Goal: Task Accomplishment & Management: Manage account settings

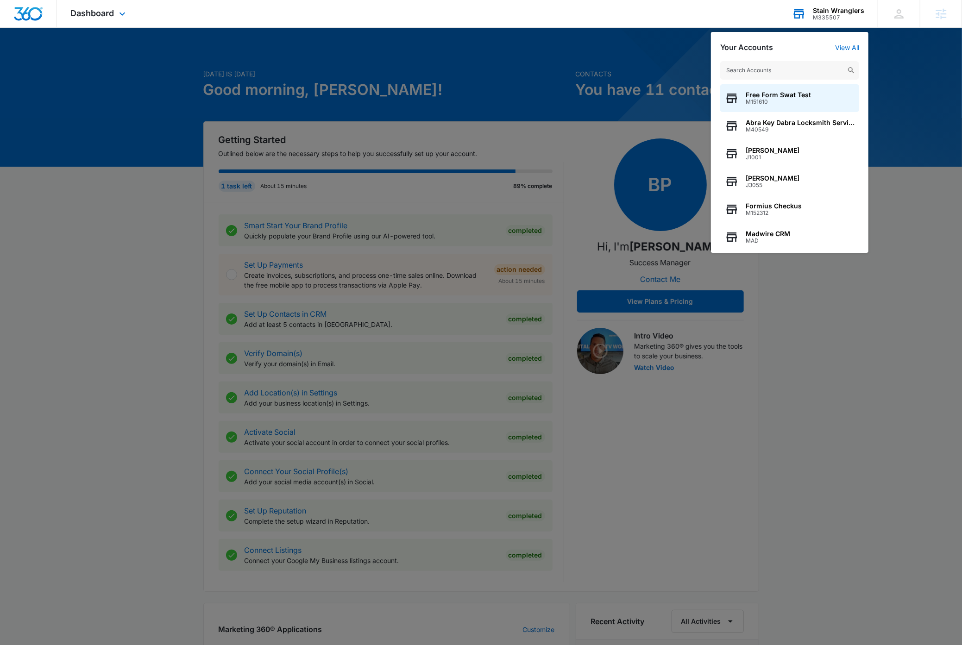
click at [787, 71] on input "text" at bounding box center [789, 70] width 139 height 19
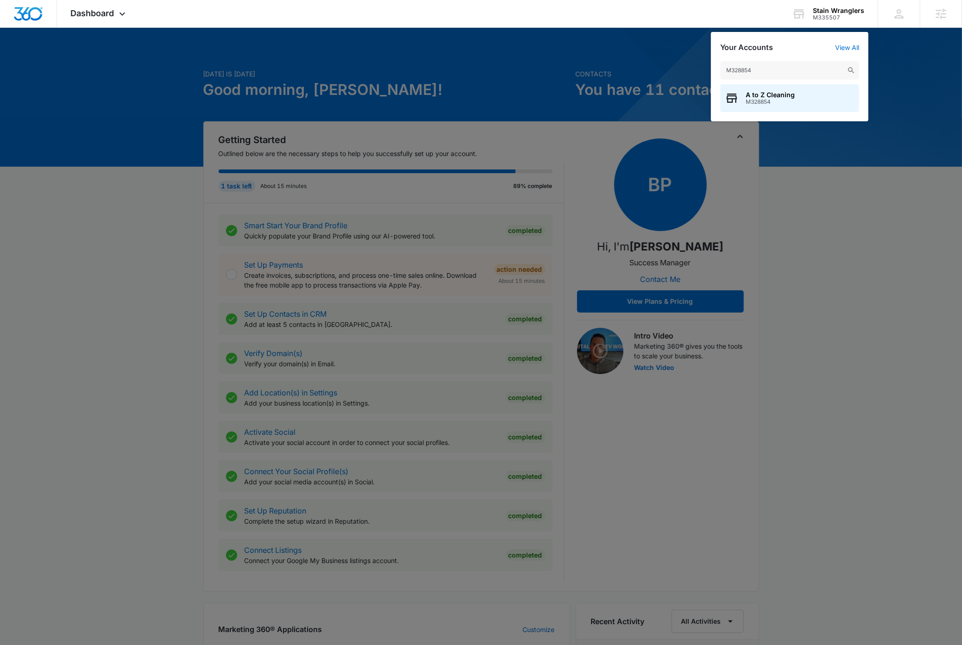
type input "M328854"
click at [798, 100] on div "A to Z Cleaning M328854" at bounding box center [789, 98] width 139 height 28
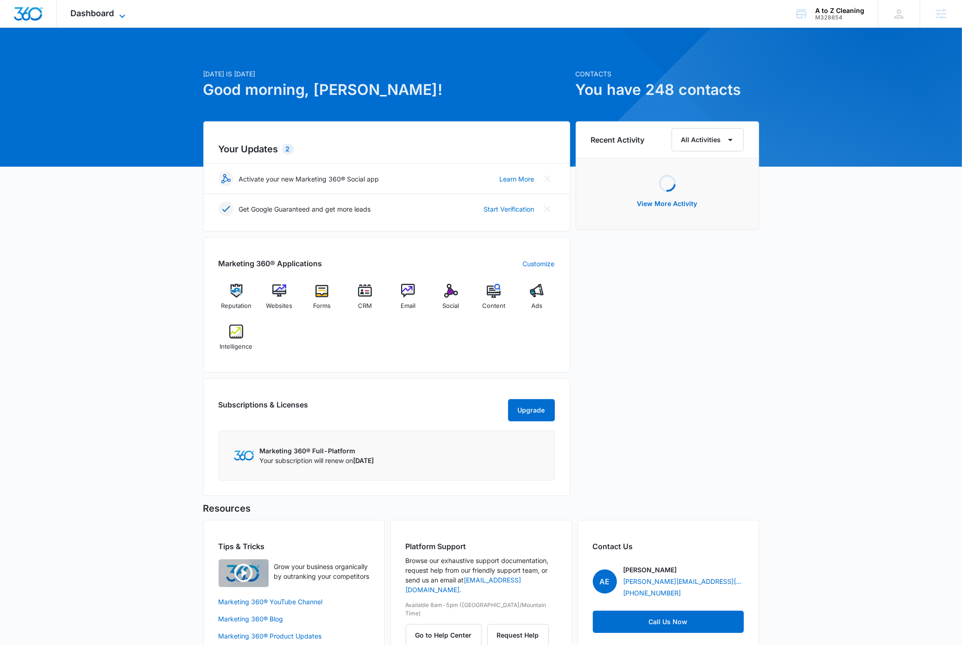
click at [124, 17] on icon at bounding box center [122, 16] width 11 height 11
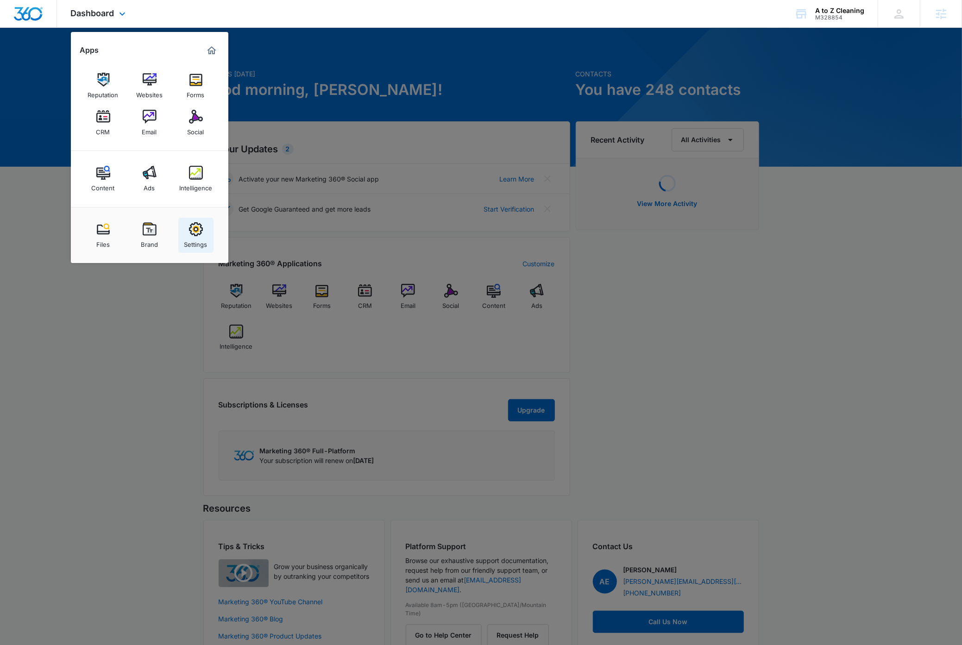
click at [198, 229] on img at bounding box center [196, 229] width 14 height 14
select select "33"
select select "US"
select select "America/New_York"
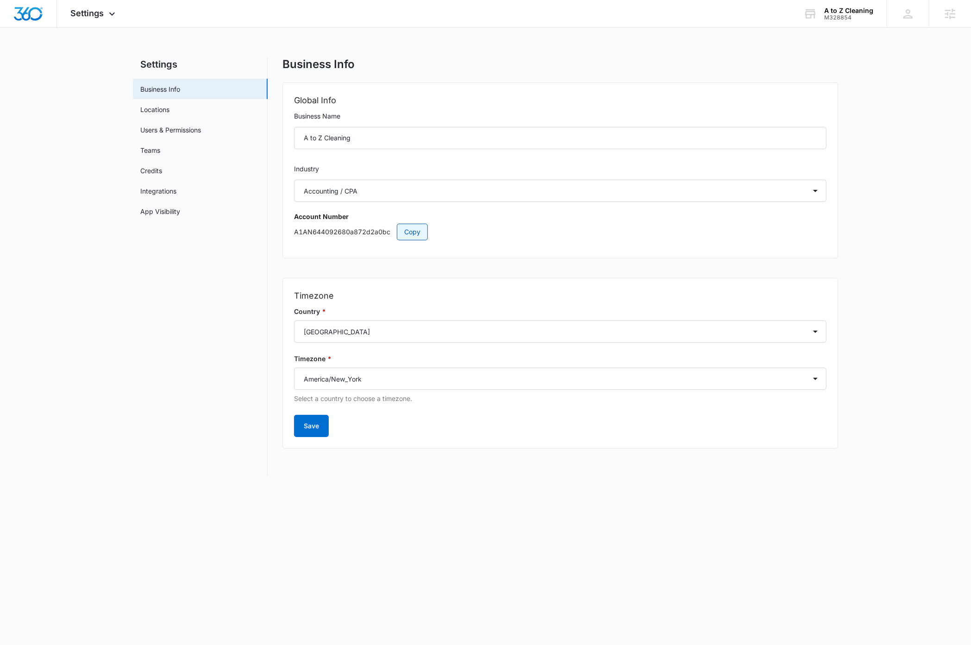
click at [417, 230] on span "Copy" at bounding box center [412, 232] width 16 height 10
click at [853, 20] on div "M328854" at bounding box center [848, 17] width 49 height 6
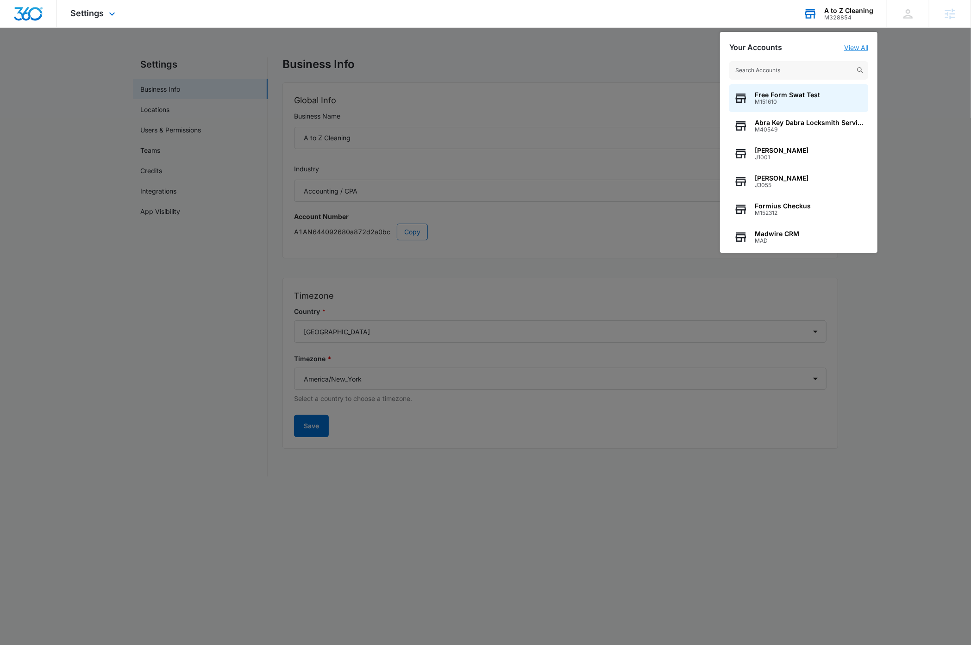
click at [851, 47] on link "View All" at bounding box center [856, 48] width 24 height 8
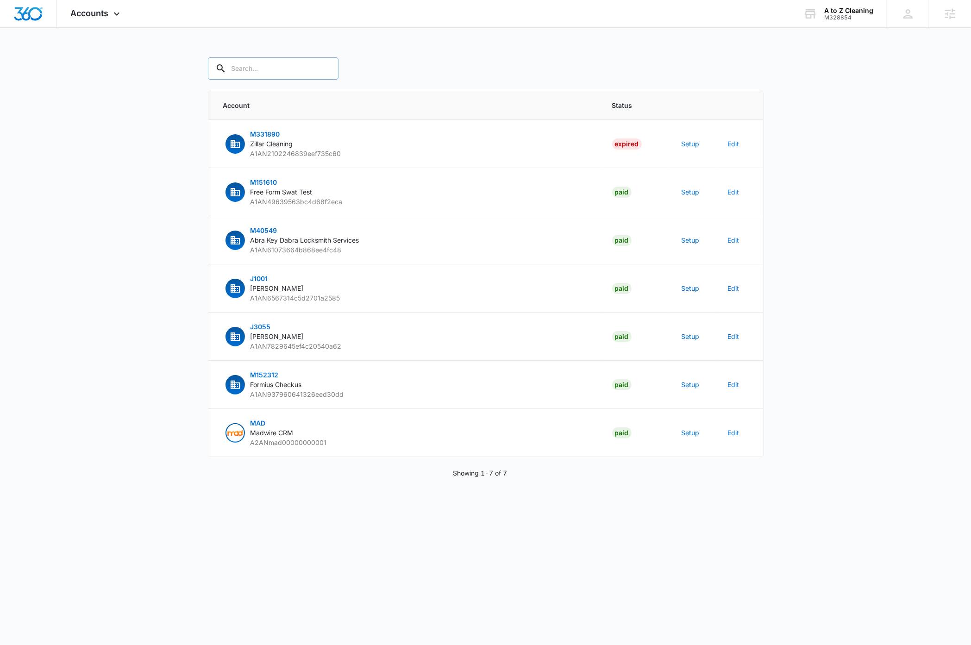
click at [268, 70] on input "text" at bounding box center [273, 68] width 131 height 22
type input "m328854"
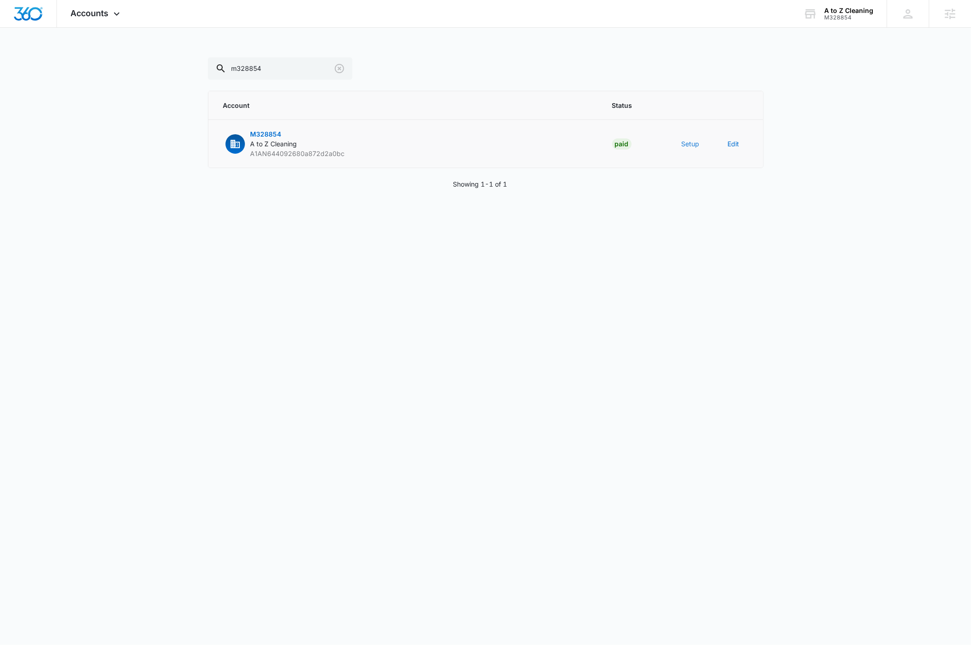
click at [692, 144] on button "Setup" at bounding box center [691, 144] width 18 height 10
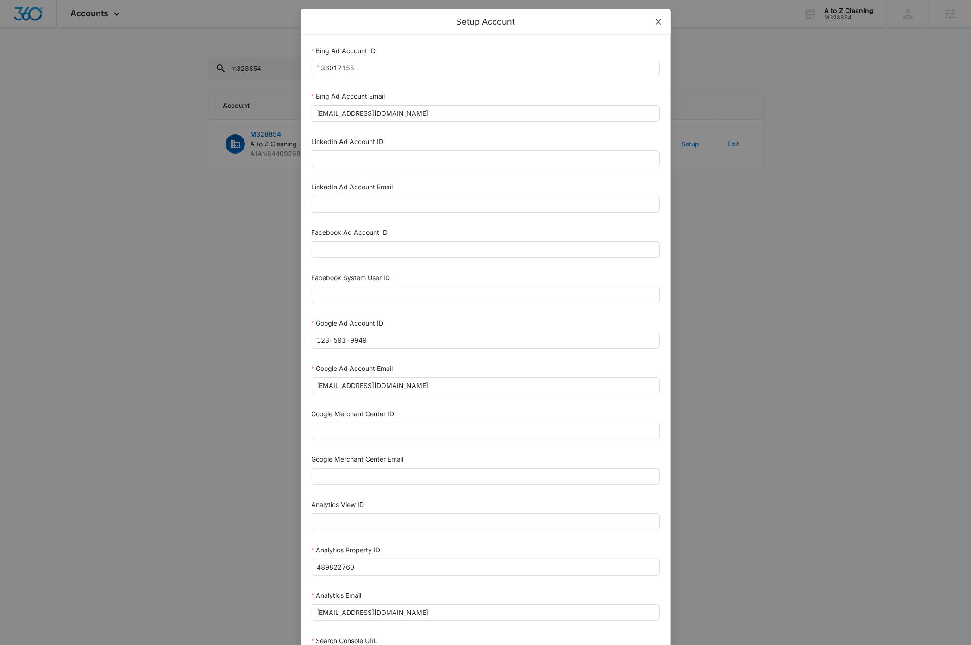
click at [655, 22] on icon "close" at bounding box center [658, 22] width 6 height 6
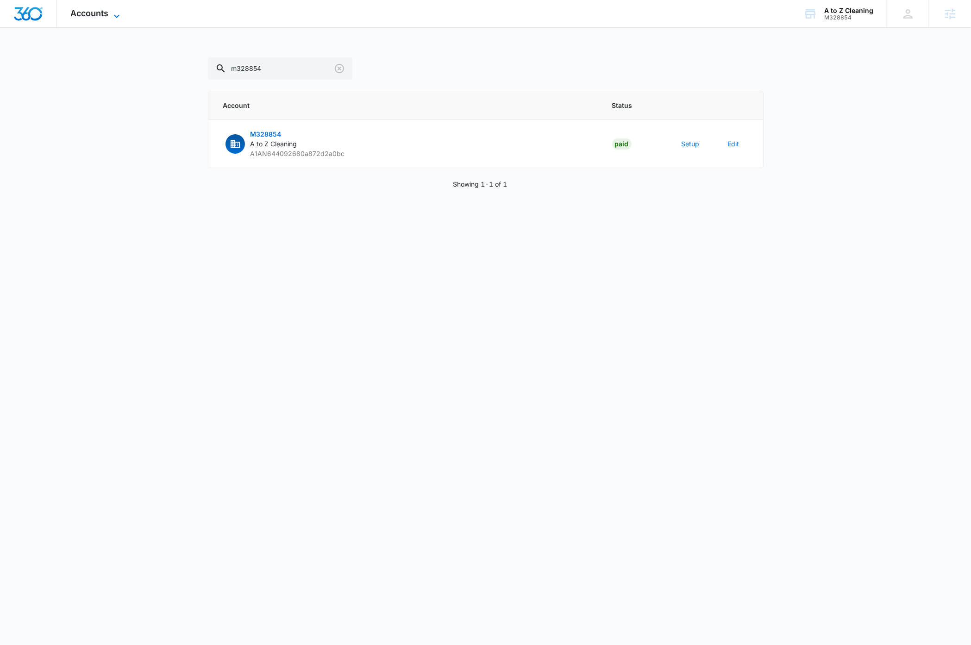
click at [115, 14] on icon at bounding box center [116, 16] width 11 height 11
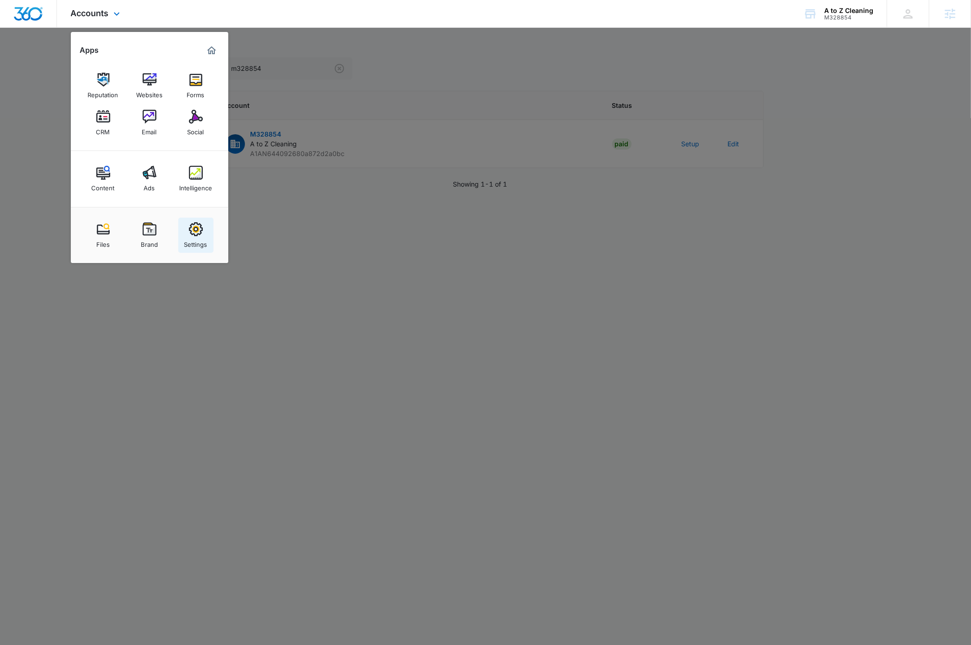
click at [197, 241] on div "Settings" at bounding box center [195, 242] width 23 height 12
select select "33"
select select "US"
select select "America/New_York"
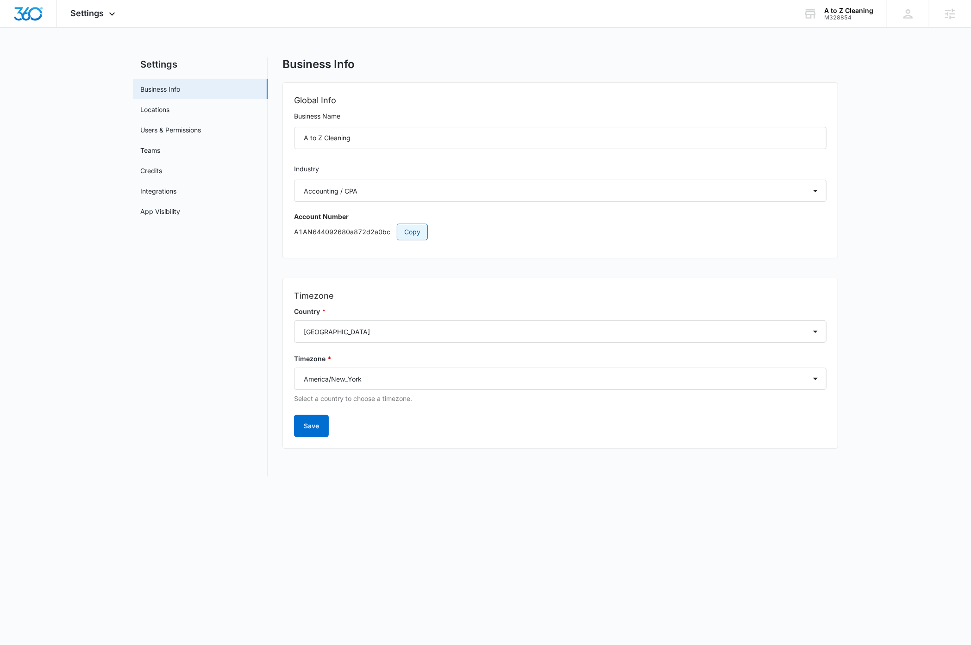
click at [409, 235] on span "Copy" at bounding box center [412, 232] width 16 height 10
click at [95, 12] on span "Settings" at bounding box center [87, 13] width 33 height 10
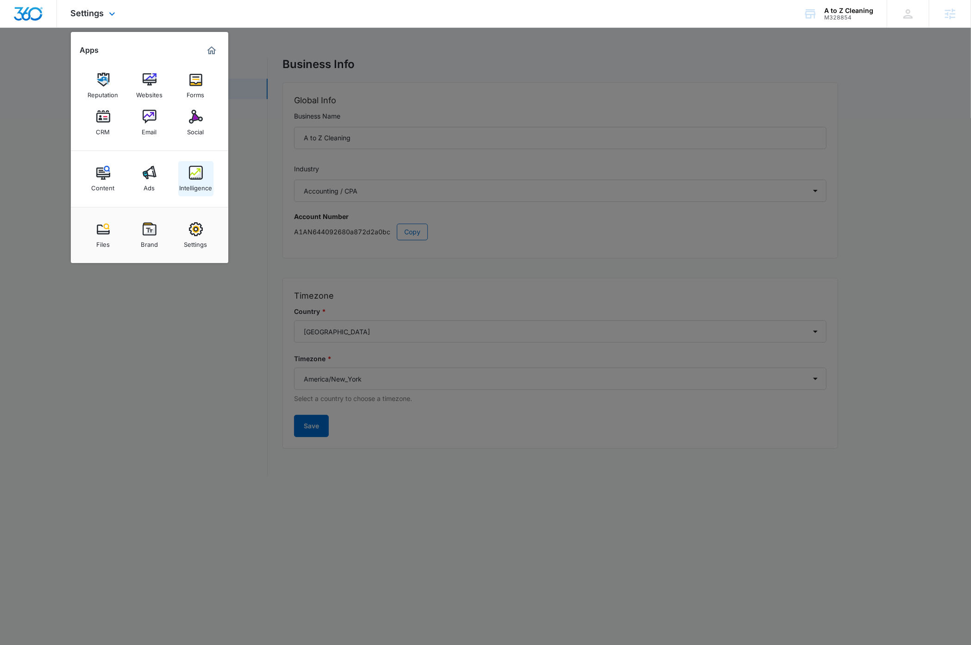
click at [191, 175] on img at bounding box center [196, 173] width 14 height 14
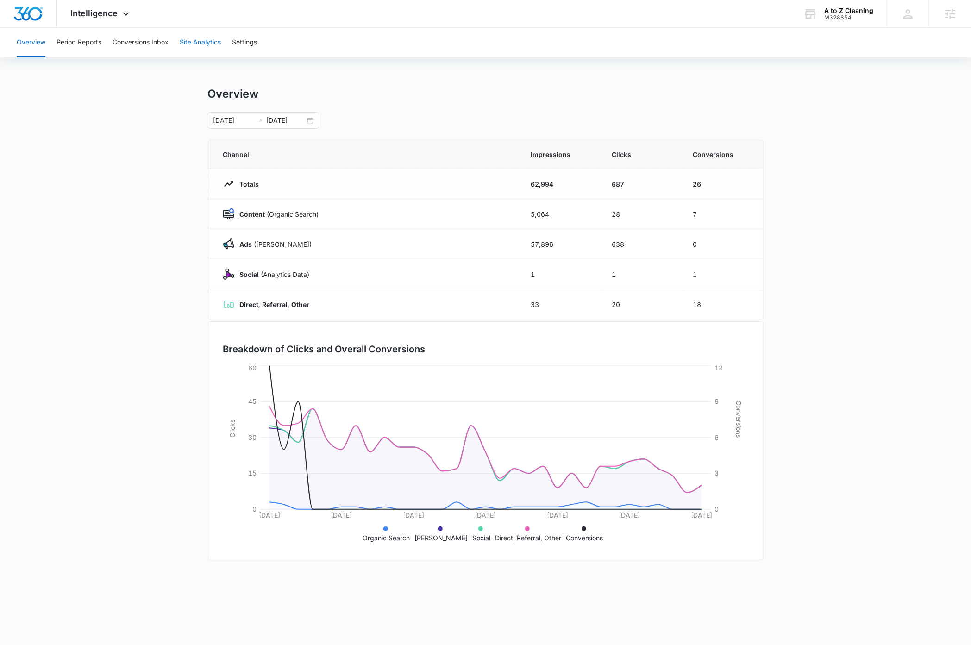
click at [200, 40] on button "Site Analytics" at bounding box center [200, 43] width 41 height 30
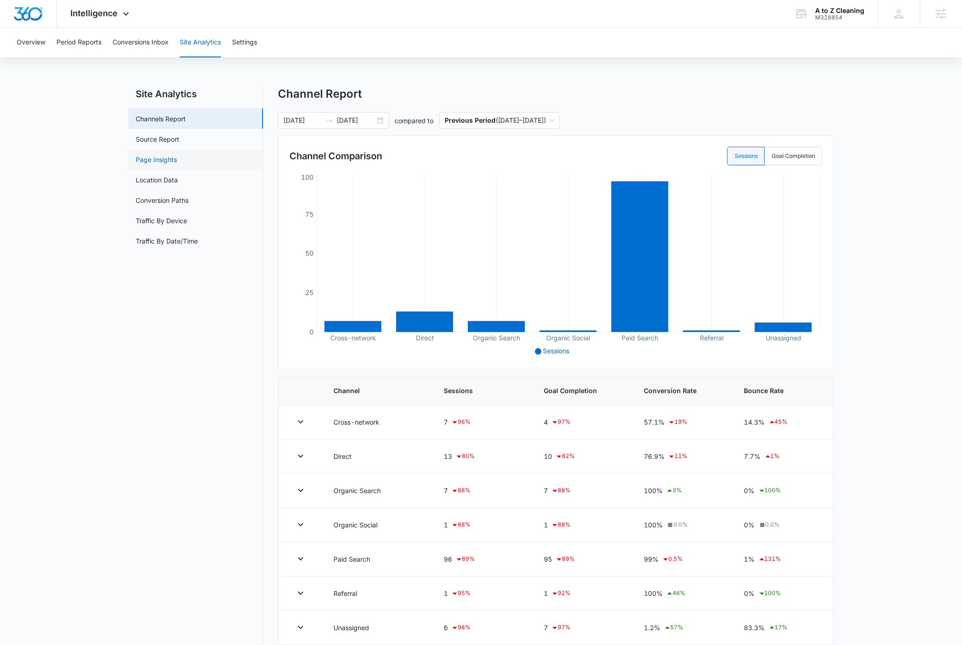
click at [170, 161] on link "Page Insights" at bounding box center [156, 160] width 41 height 10
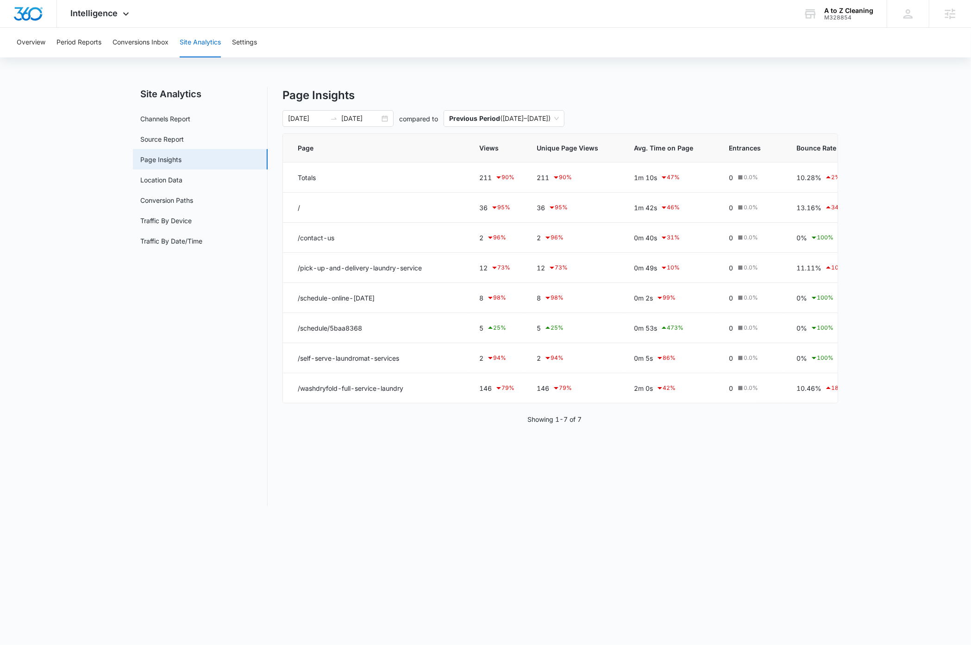
click at [96, 462] on main "Site Analytics Channels Report Source Report Page Insights Location Data Conver…" at bounding box center [485, 302] width 971 height 430
click at [386, 117] on div "08/12/2025 09/11/2025" at bounding box center [337, 118] width 111 height 17
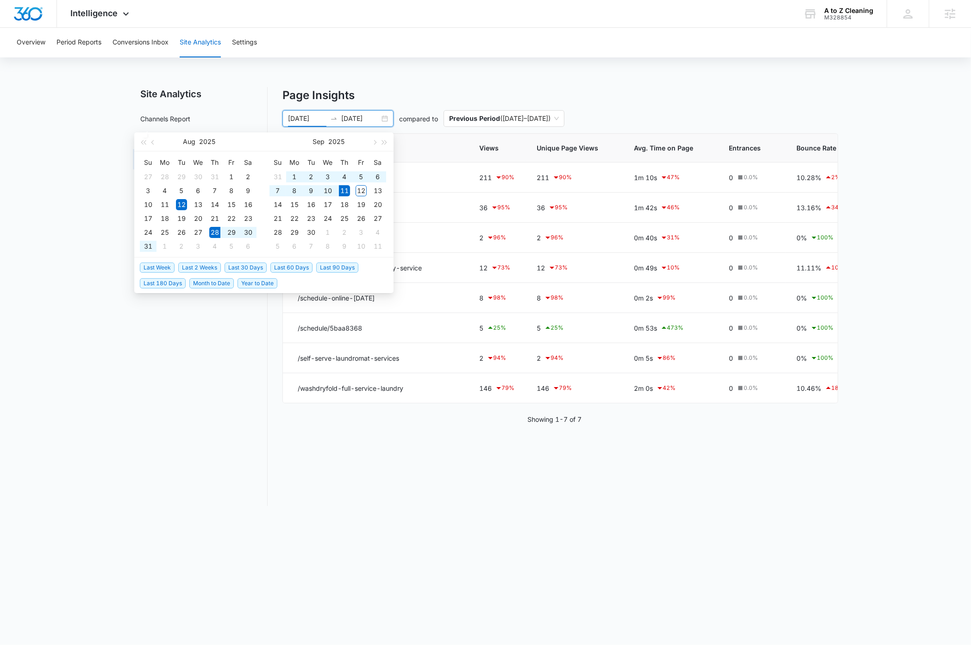
click at [214, 265] on span "Last 2 Weeks" at bounding box center [199, 268] width 43 height 10
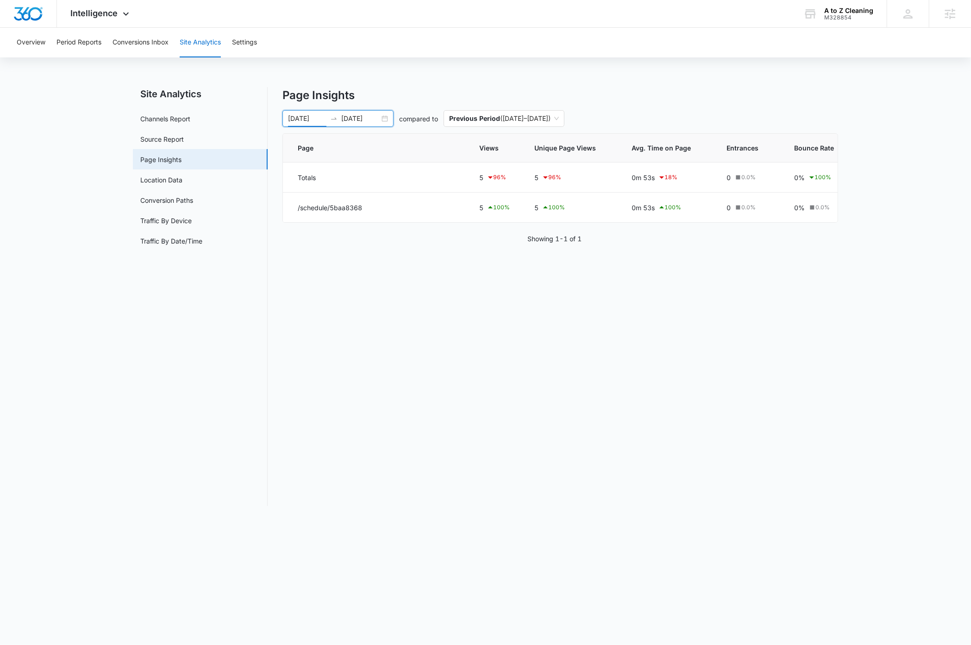
click at [385, 119] on div "08/28/2025 09/11/2025" at bounding box center [337, 118] width 111 height 17
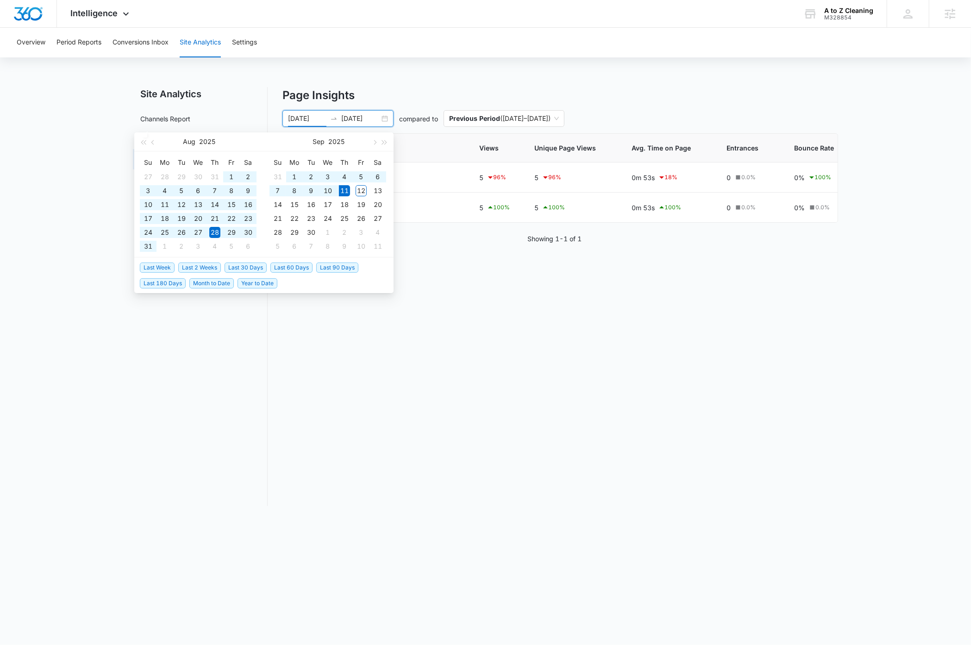
click at [295, 267] on span "Last 60 Days" at bounding box center [291, 268] width 42 height 10
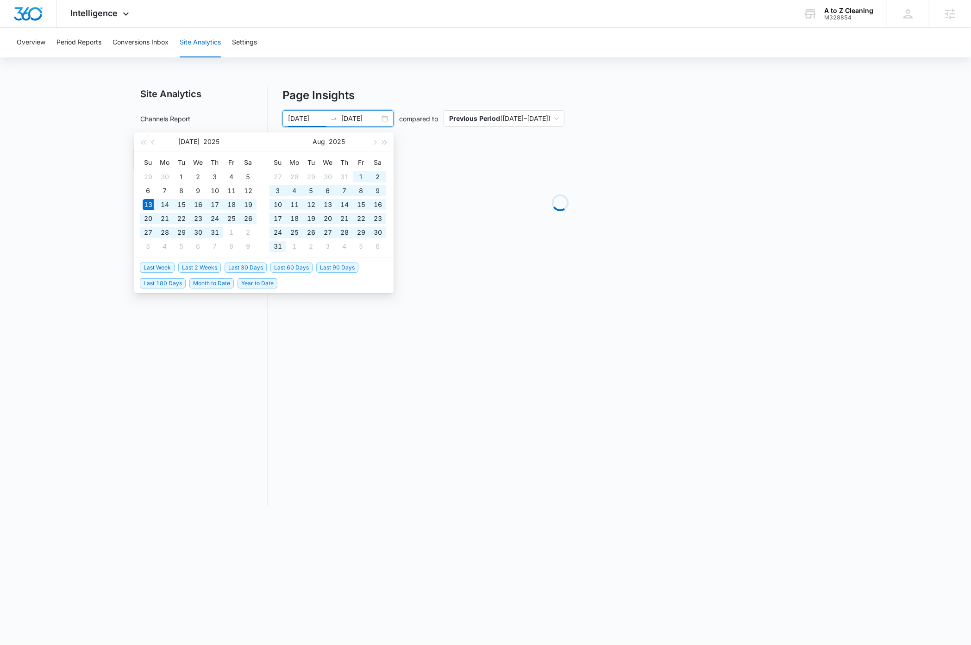
type input "07/13/2025"
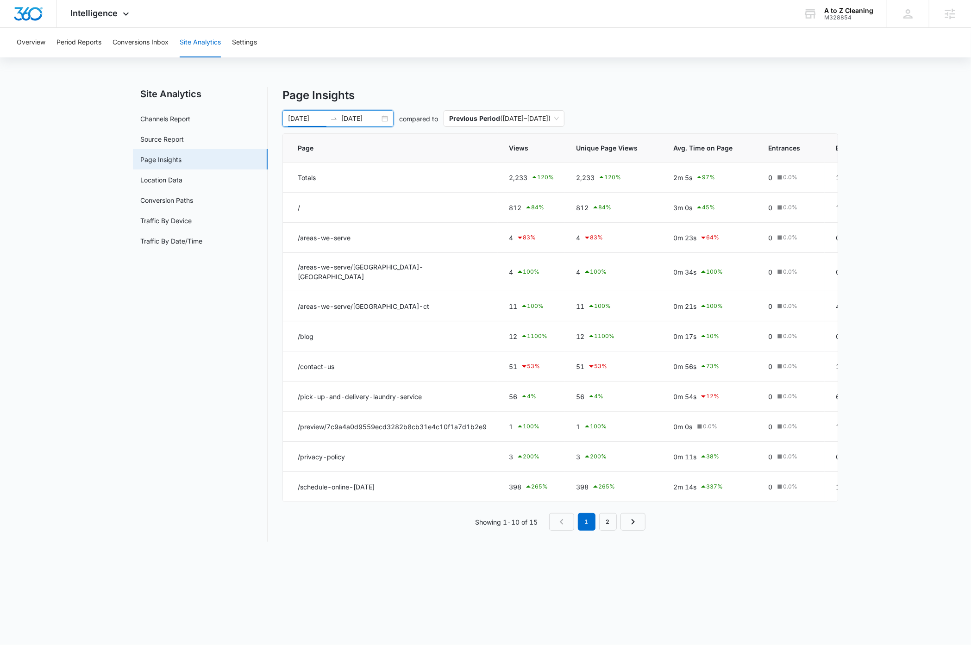
click at [151, 419] on nav "Site Analytics Channels Report Source Report Page Insights Location Data Conver…" at bounding box center [200, 314] width 135 height 455
click at [89, 416] on main "Site Analytics Channels Report Source Report Page Insights Location Data Conver…" at bounding box center [485, 320] width 971 height 466
click at [862, 13] on div "A to Z Cleaning" at bounding box center [848, 10] width 49 height 7
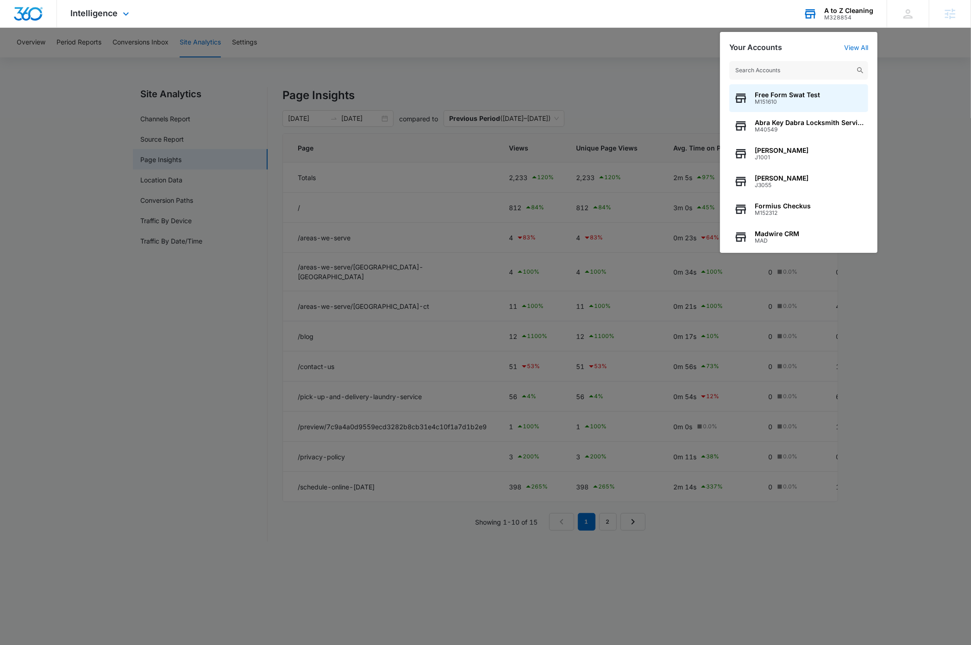
click at [816, 69] on input "text" at bounding box center [798, 70] width 139 height 19
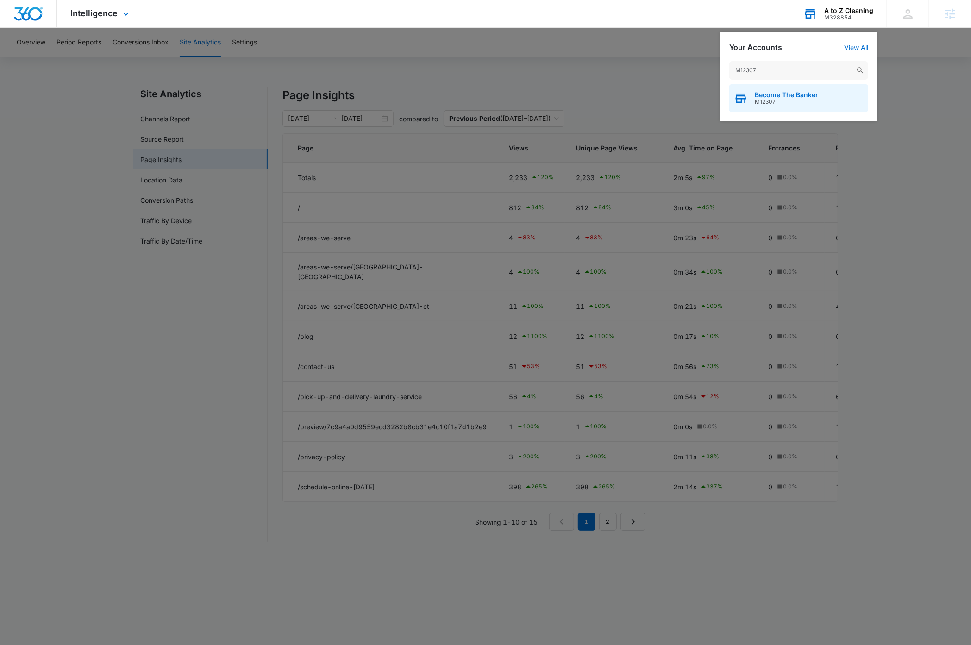
type input "M12307"
click at [805, 95] on span "Become The Banker" at bounding box center [786, 94] width 63 height 7
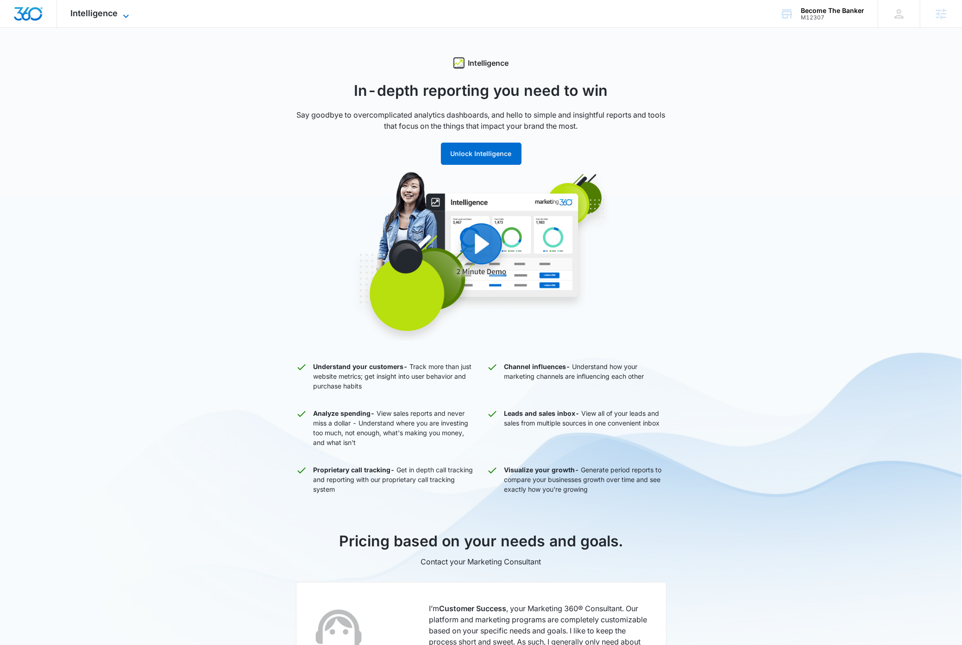
click at [122, 15] on icon at bounding box center [125, 16] width 11 height 11
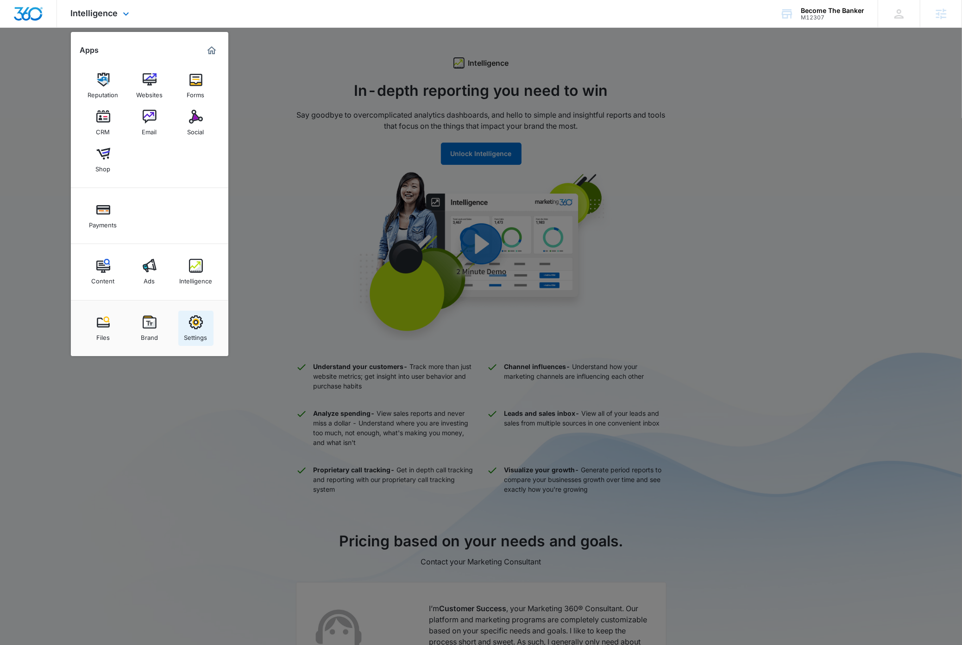
click at [197, 325] on img at bounding box center [196, 322] width 14 height 14
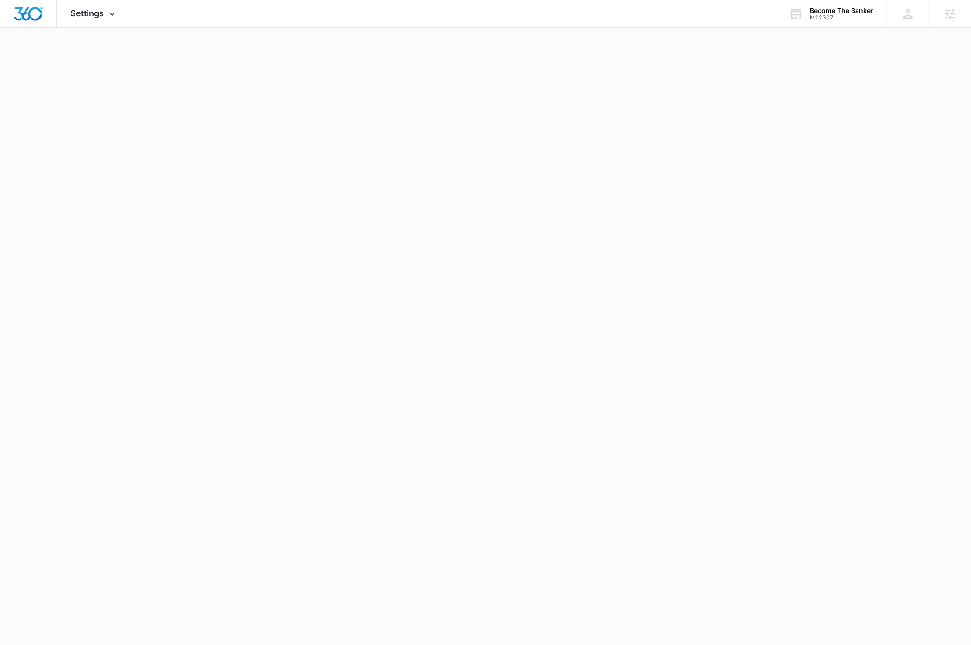
select select "33"
select select "US"
select select "America/Denver"
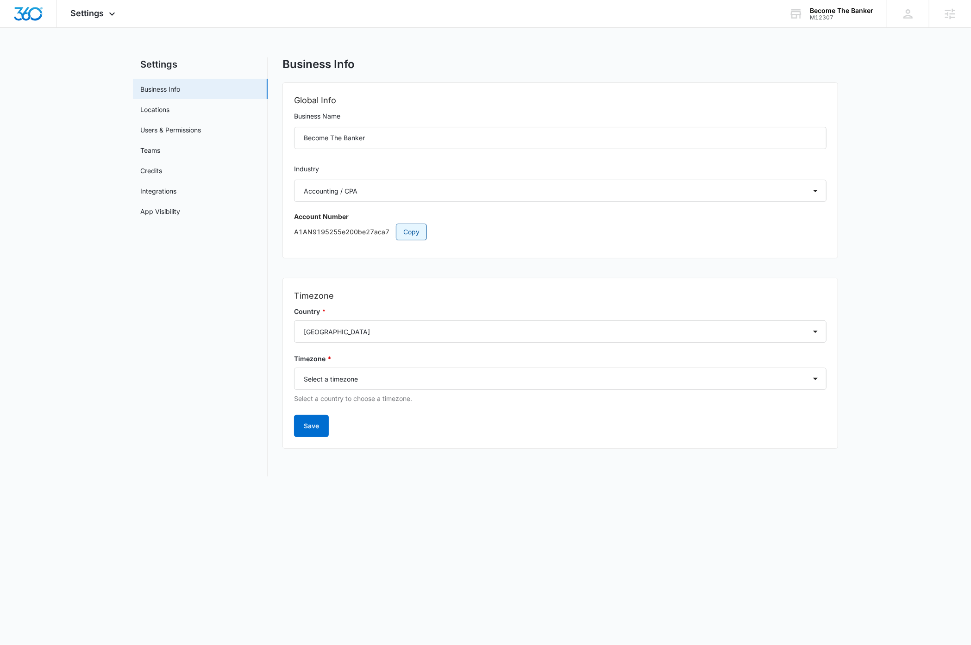
drag, startPoint x: 410, startPoint y: 231, endPoint x: 313, endPoint y: 301, distance: 120.0
click at [410, 231] on span "Copy" at bounding box center [411, 232] width 16 height 10
click at [107, 13] on icon at bounding box center [112, 16] width 11 height 11
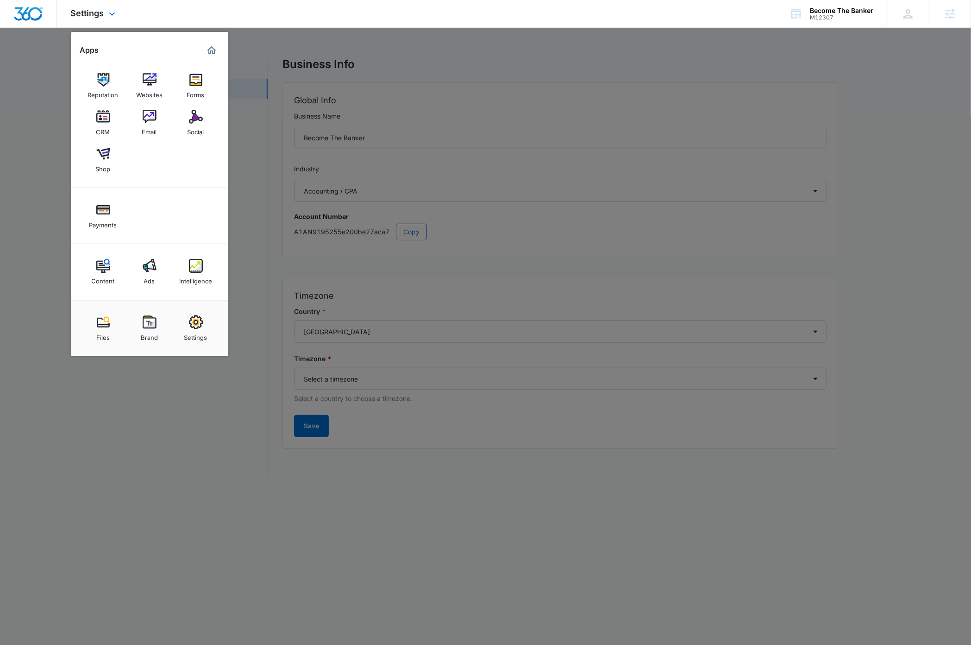
click at [34, 13] on img "Dashboard" at bounding box center [28, 14] width 30 height 14
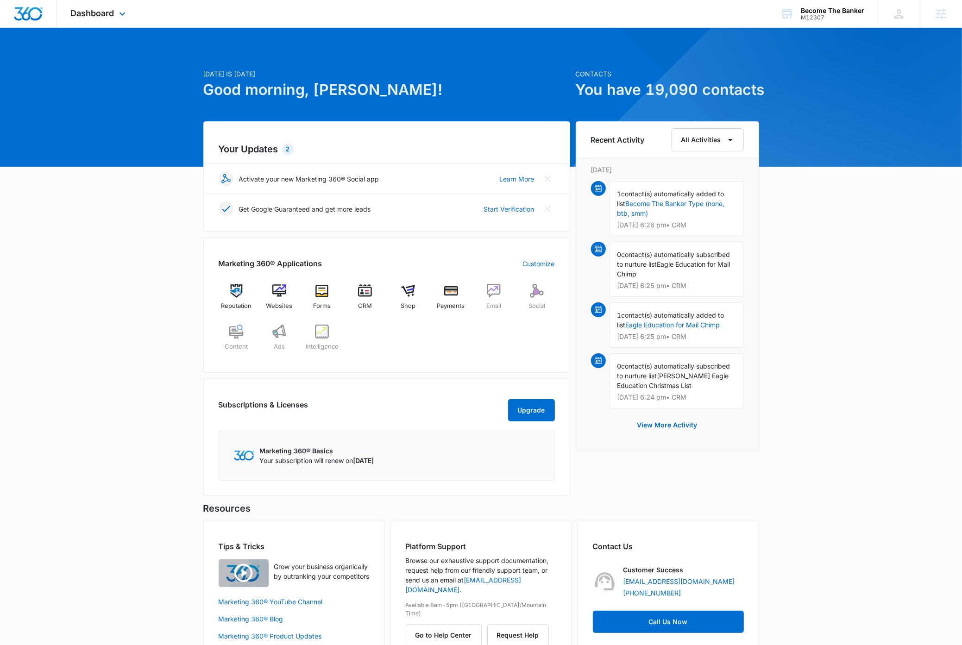
click at [130, 9] on div "Dashboard Apps Reputation Websites Forms CRM Email Social Shop Payments Content…" at bounding box center [99, 13] width 85 height 27
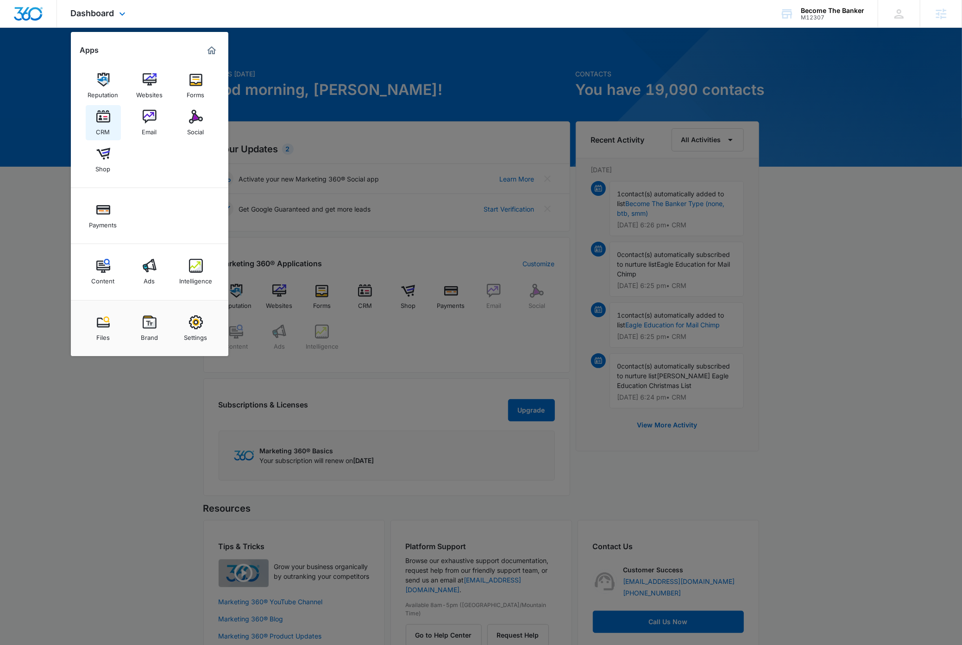
click at [103, 123] on img at bounding box center [103, 117] width 14 height 14
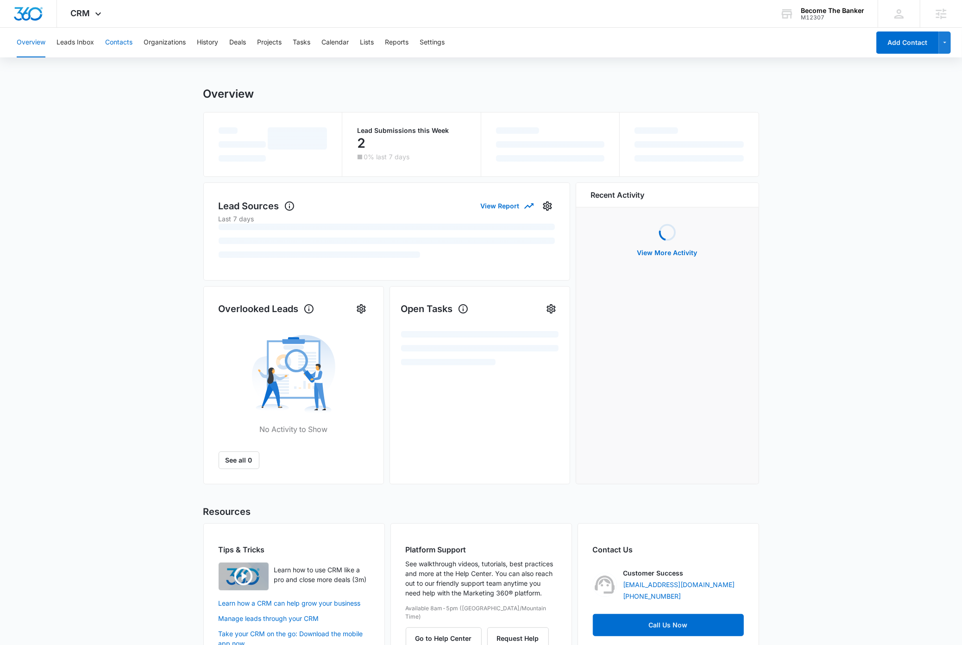
click at [119, 39] on button "Contacts" at bounding box center [118, 43] width 27 height 30
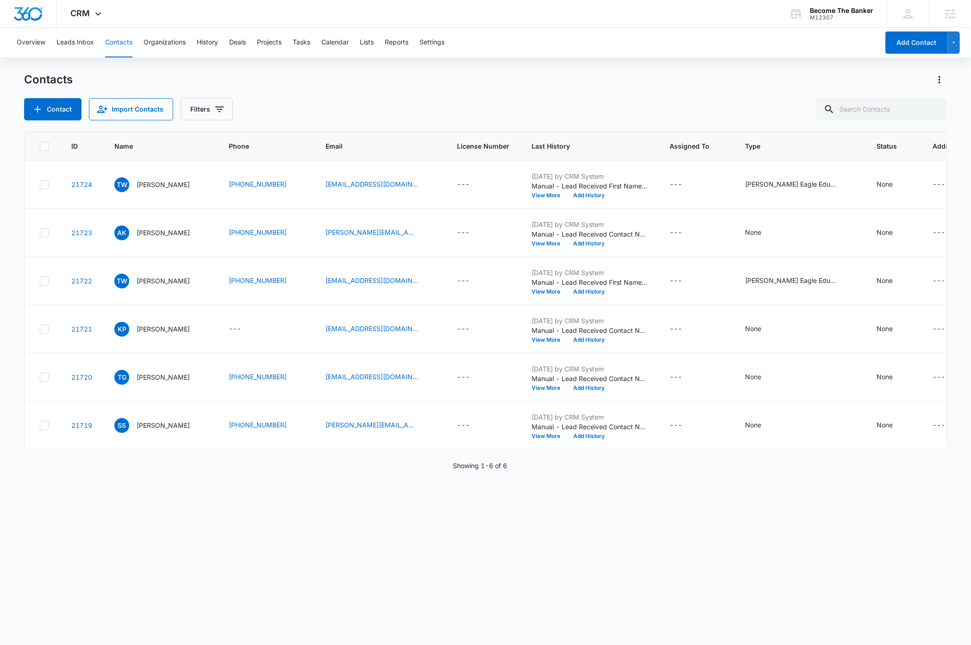
click at [263, 570] on div "ID Name Phone Email License Number Last History Assigned To Type Status Address…" at bounding box center [485, 383] width 922 height 502
click at [395, 85] on div "Contacts" at bounding box center [485, 79] width 922 height 15
click at [29, 17] on img "Dashboard" at bounding box center [28, 14] width 30 height 14
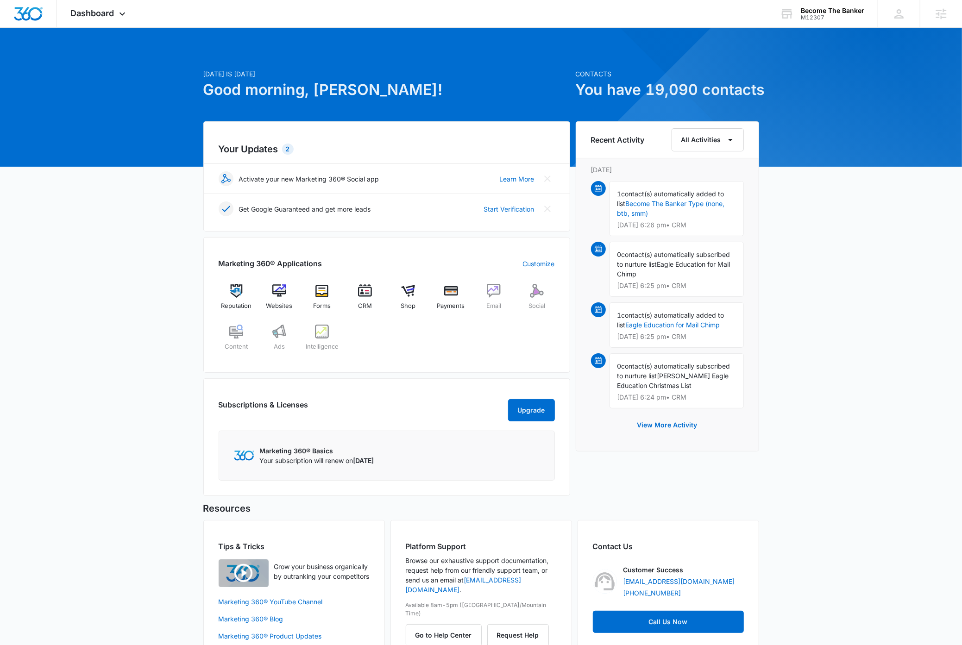
click at [123, 294] on div "Today is Friday, September 12th Good morning, Dave! Contacts You have 19,090 co…" at bounding box center [481, 356] width 962 height 634
click at [842, 268] on div "Today is Friday, September 12th Good morning, Dave! Contacts You have 19,090 co…" at bounding box center [481, 356] width 962 height 634
click at [830, 265] on div "Today is Friday, September 12th Good morning, Dave! Contacts You have 19,090 co…" at bounding box center [481, 356] width 962 height 634
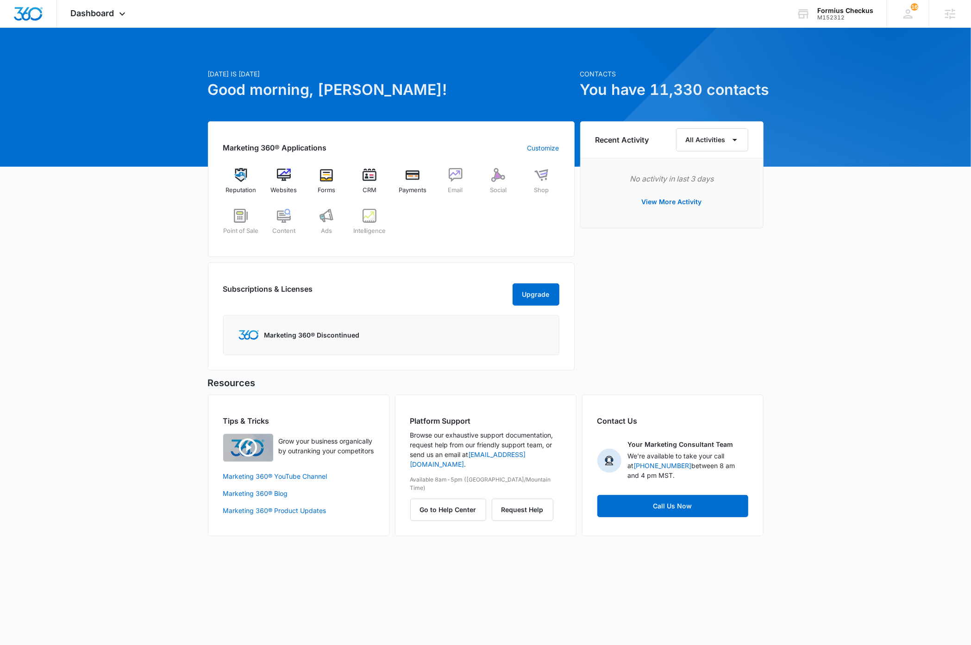
click at [846, 10] on div "Formius Checkus" at bounding box center [845, 10] width 56 height 7
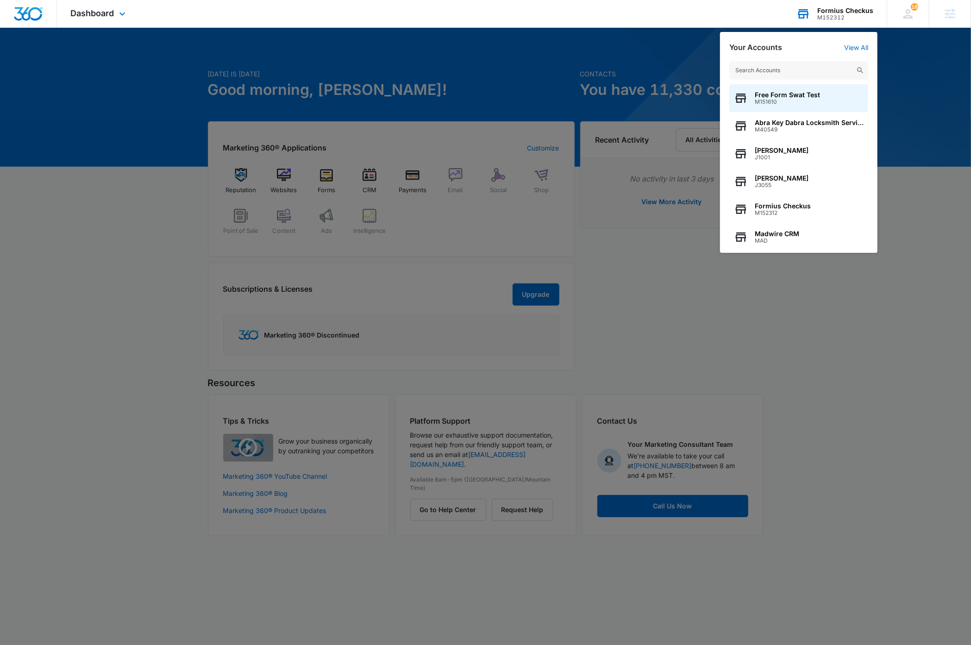
click at [796, 69] on input "text" at bounding box center [798, 70] width 139 height 19
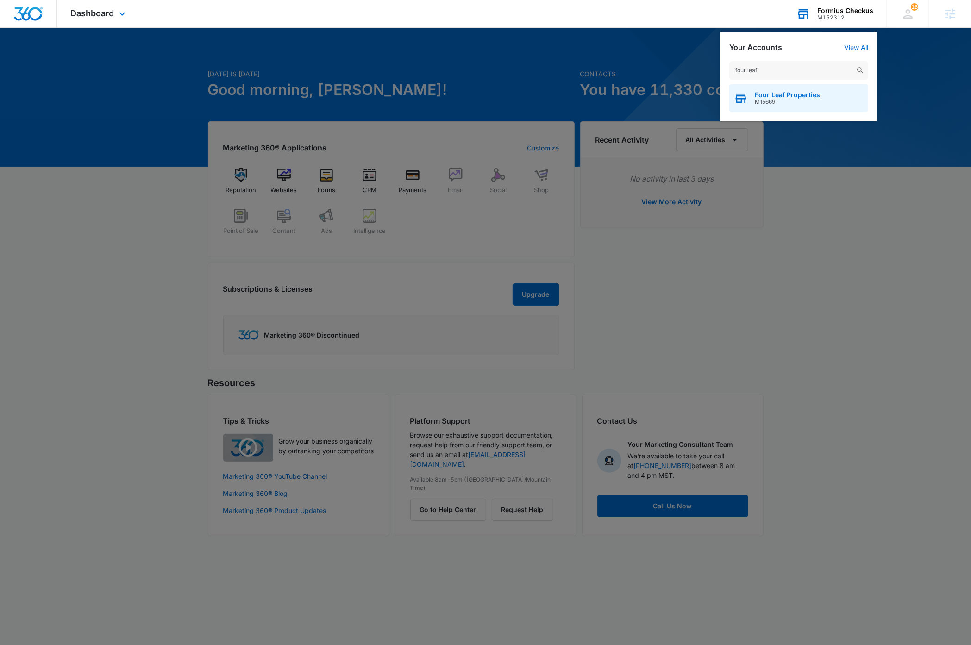
type input "four leaf"
click at [811, 99] on span "M15669" at bounding box center [787, 102] width 65 height 6
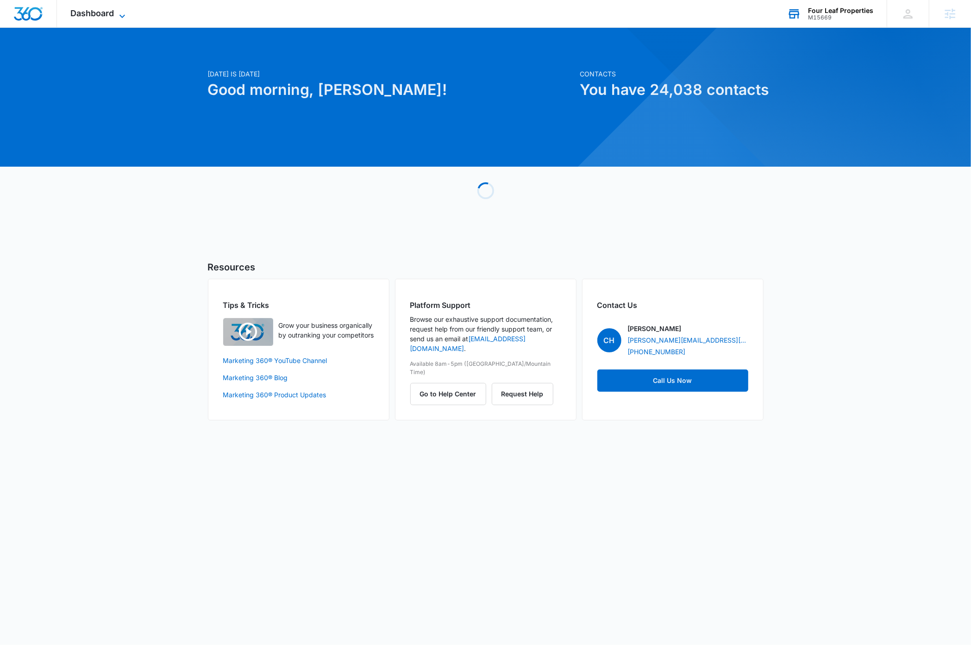
click at [125, 16] on icon at bounding box center [122, 16] width 11 height 11
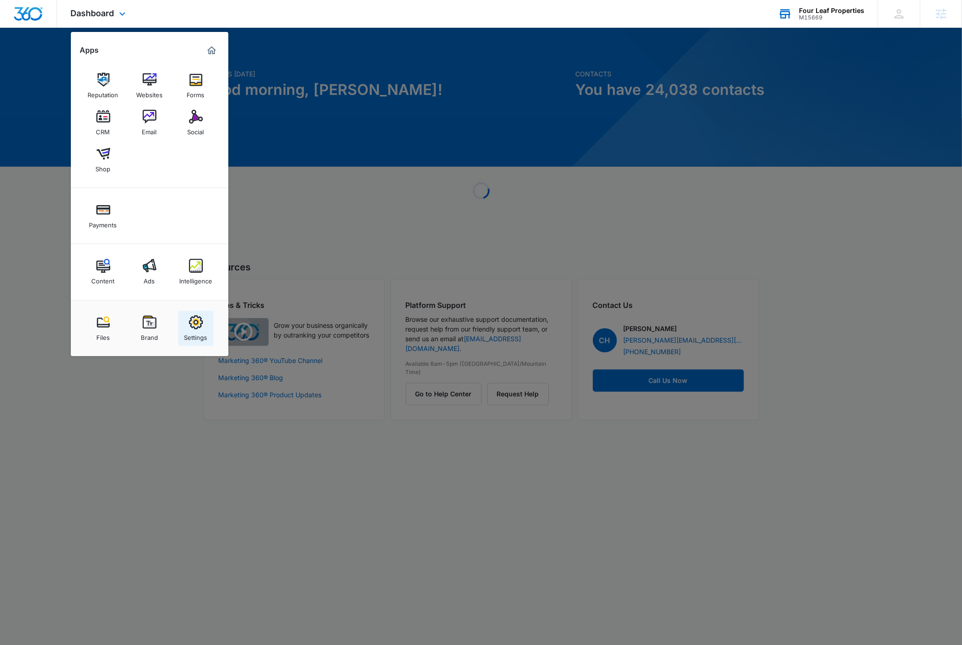
click at [192, 327] on img at bounding box center [196, 322] width 14 height 14
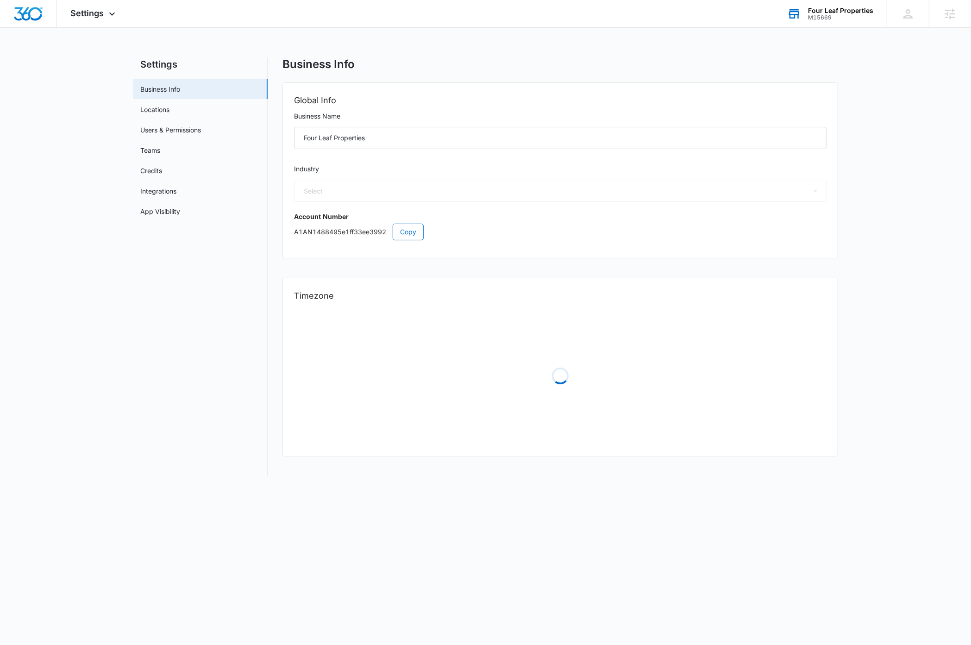
select select "35"
select select "US"
select select "America/New_York"
click at [415, 232] on span "Copy" at bounding box center [408, 232] width 16 height 10
click at [153, 301] on nav "Settings Business Info Locations Users & Permissions Teams Credits Integrations…" at bounding box center [200, 266] width 135 height 419
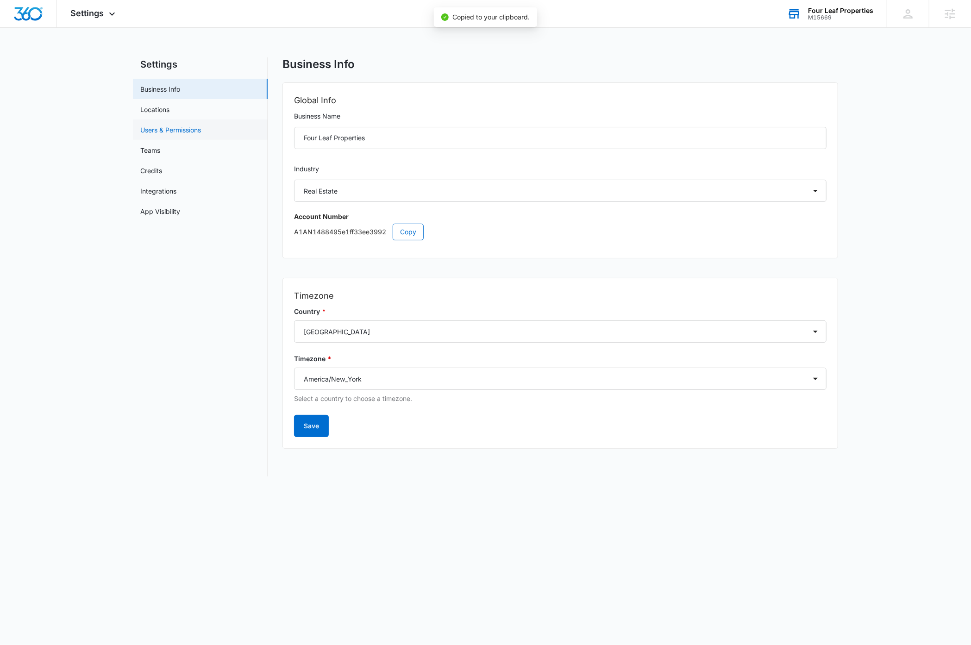
click at [183, 128] on link "Users & Permissions" at bounding box center [170, 130] width 61 height 10
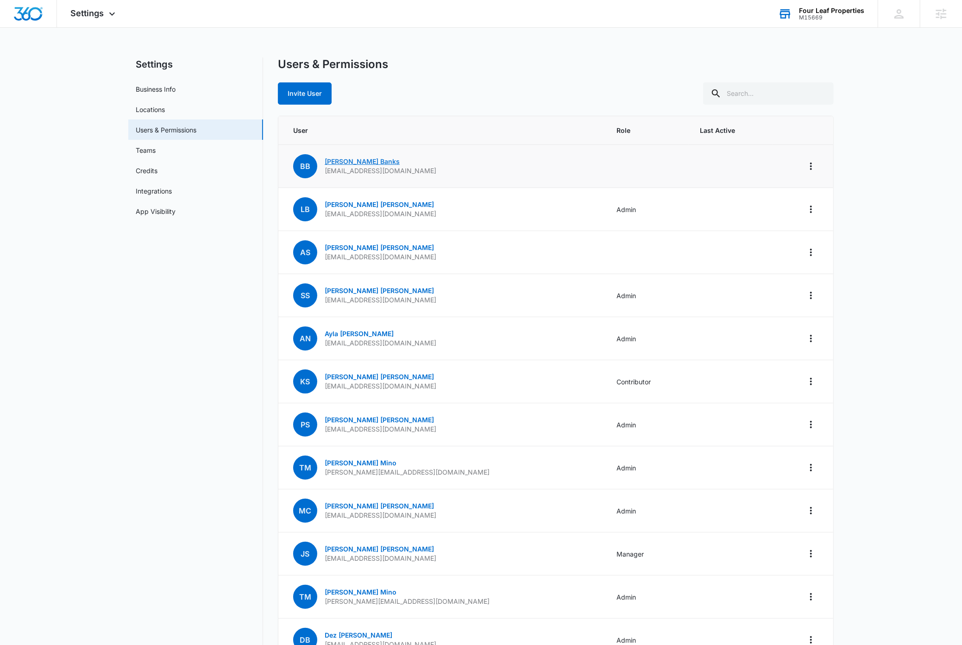
click at [343, 159] on link "Brittney Banks" at bounding box center [362, 161] width 75 height 8
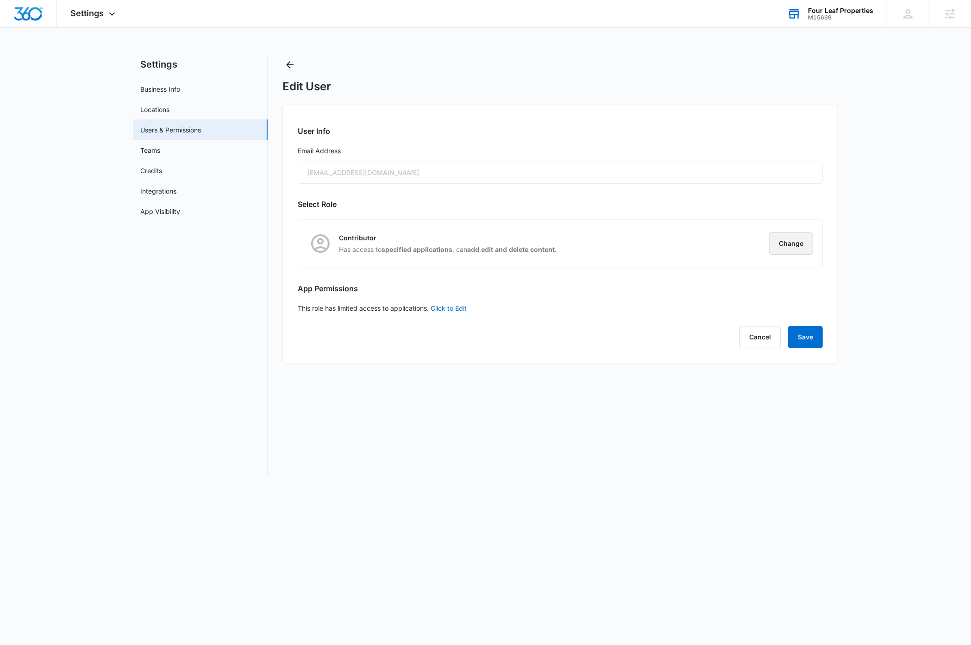
click at [798, 250] on button "Change" at bounding box center [791, 243] width 44 height 22
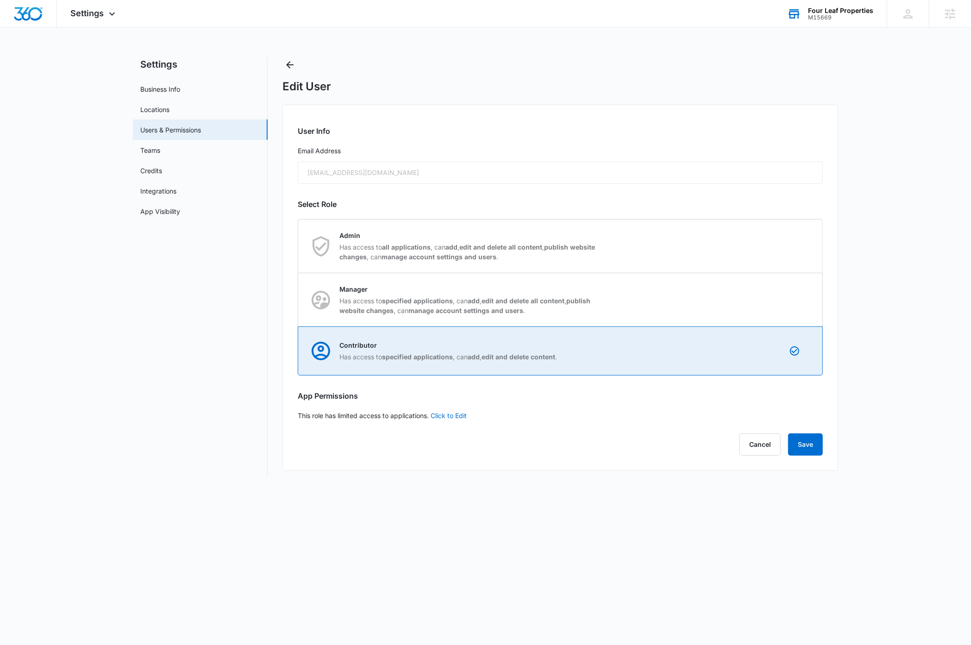
click at [767, 352] on div "Contributor Has access to specified applications , can add , edit and delete co…" at bounding box center [561, 351] width 524 height 48
click at [299, 351] on input "Contributor Has access to specified applications , can add , edit and delete co…" at bounding box center [298, 351] width 0 height 0
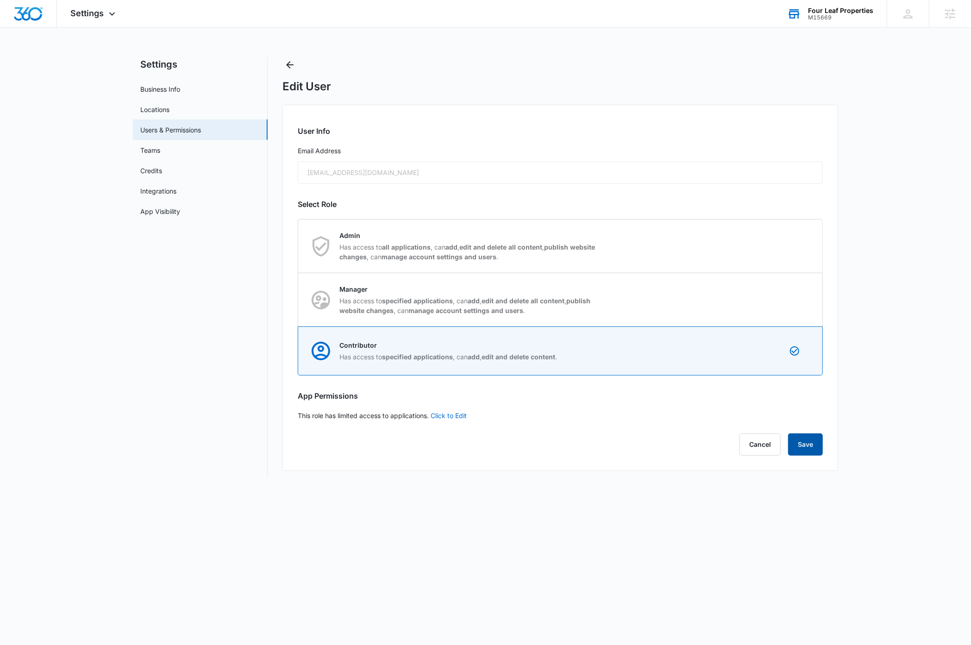
click at [807, 449] on button "Save" at bounding box center [805, 444] width 35 height 22
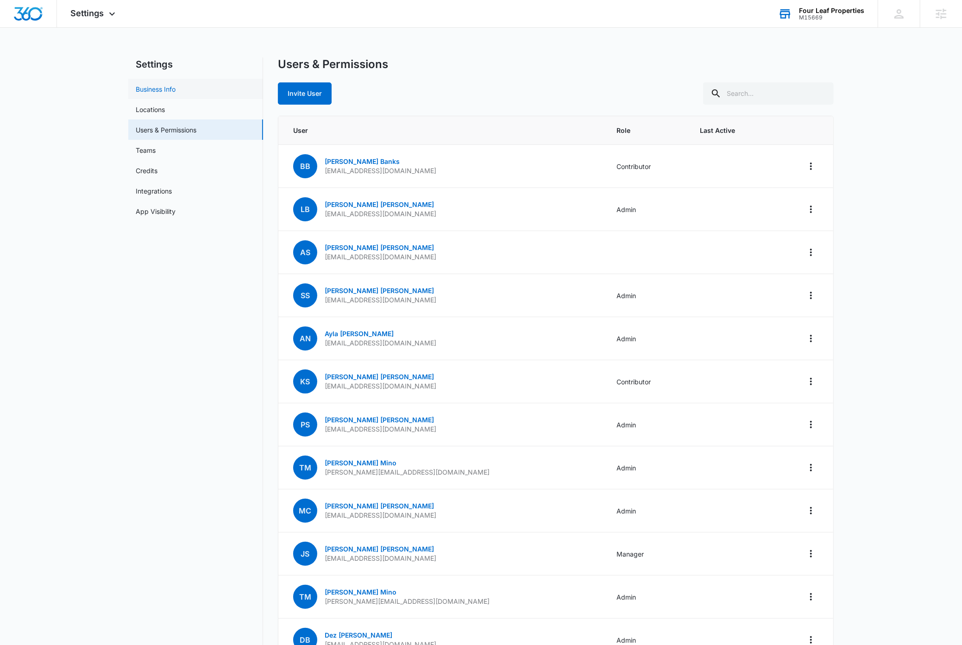
click at [161, 89] on link "Business Info" at bounding box center [156, 89] width 40 height 10
select select "35"
select select "US"
select select "America/New_York"
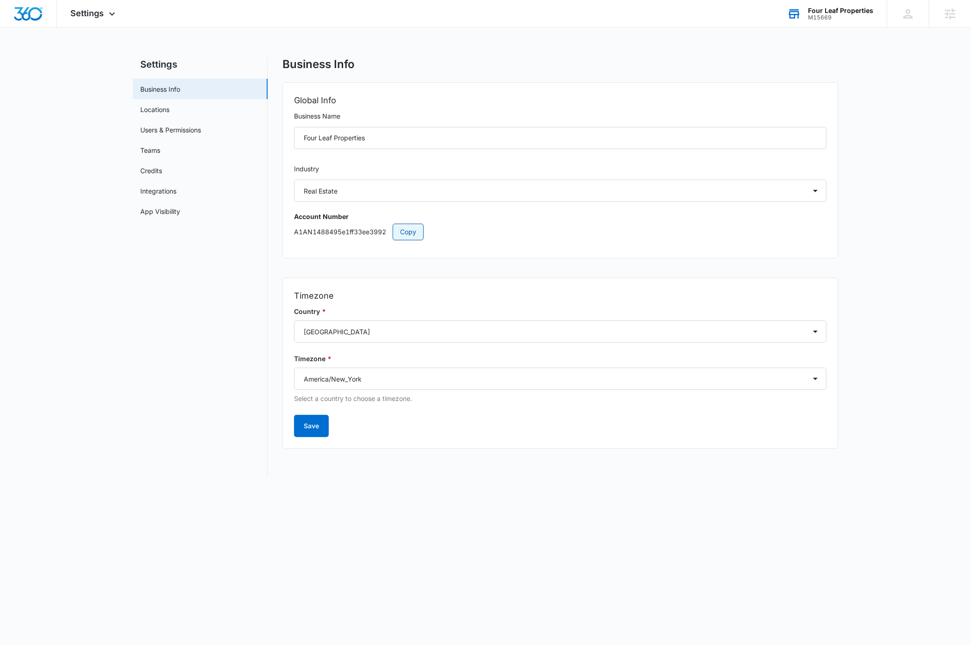
click at [415, 232] on span "Copy" at bounding box center [408, 232] width 16 height 10
